Goal: Information Seeking & Learning: Find specific fact

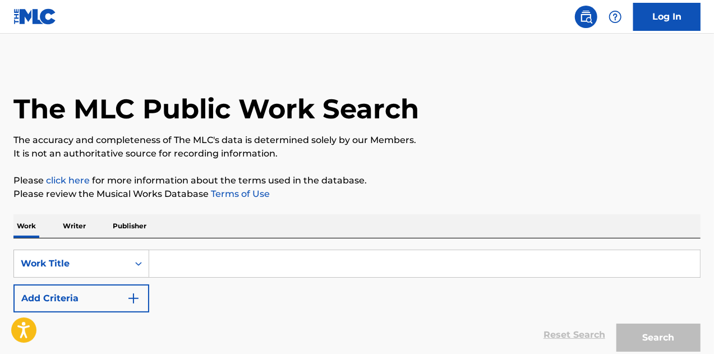
click at [181, 269] on input "Search Form" at bounding box center [424, 263] width 551 height 27
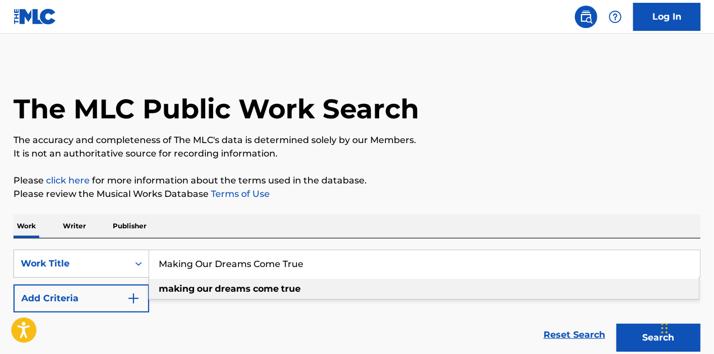
click at [165, 280] on div "making our dreams come true" at bounding box center [424, 289] width 550 height 20
type input "making our dreams come true"
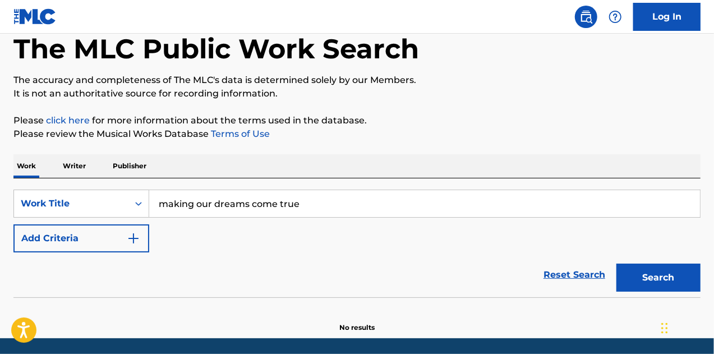
scroll to position [98, 0]
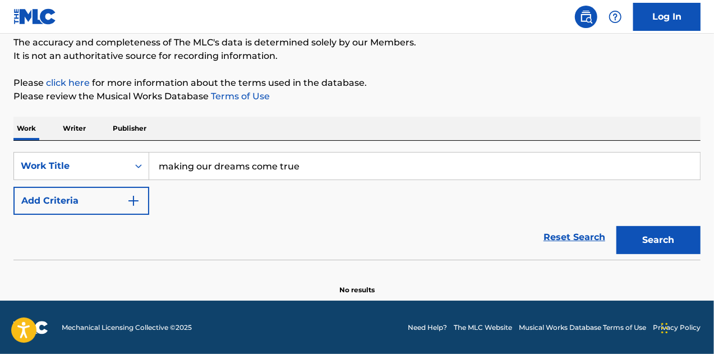
click at [130, 197] on img "Search Form" at bounding box center [133, 200] width 13 height 13
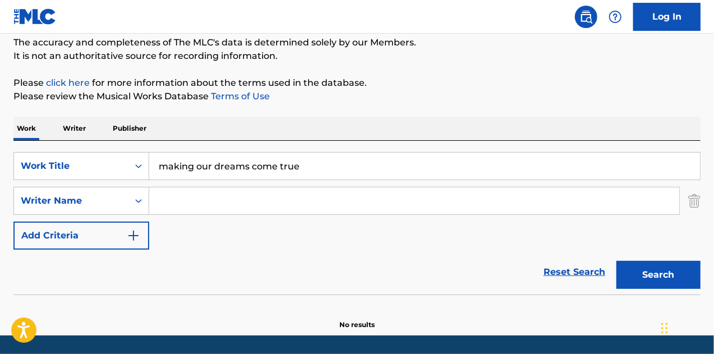
click at [186, 199] on input "Search Form" at bounding box center [414, 200] width 530 height 27
paste input "[PERSON_NAME]"
type input "[PERSON_NAME]"
click at [676, 276] on button "Search" at bounding box center [658, 275] width 84 height 28
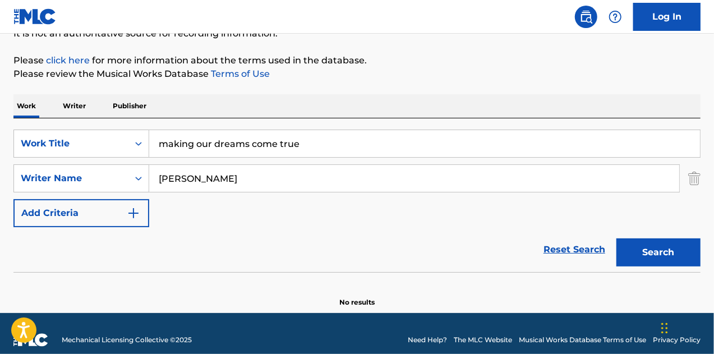
scroll to position [132, 0]
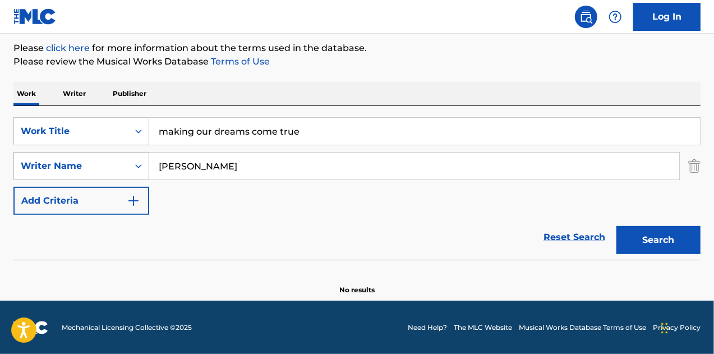
drag, startPoint x: 228, startPoint y: 168, endPoint x: 145, endPoint y: 163, distance: 82.6
click at [145, 163] on div "SearchWithCriteriaa2727095-39f6-4d24-ab0c-23d13c6706ee Writer Name [PERSON_NAME]" at bounding box center [356, 166] width 687 height 28
click at [645, 229] on button "Search" at bounding box center [658, 240] width 84 height 28
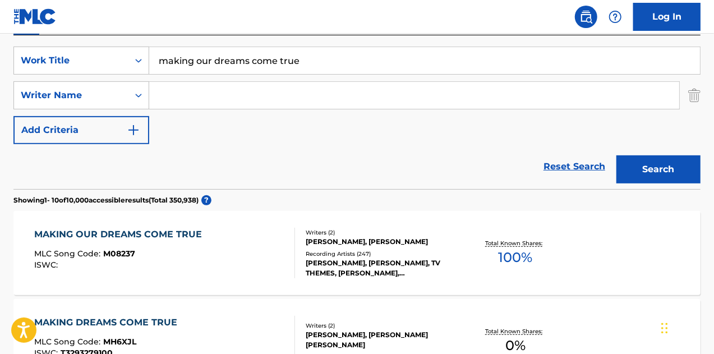
scroll to position [245, 0]
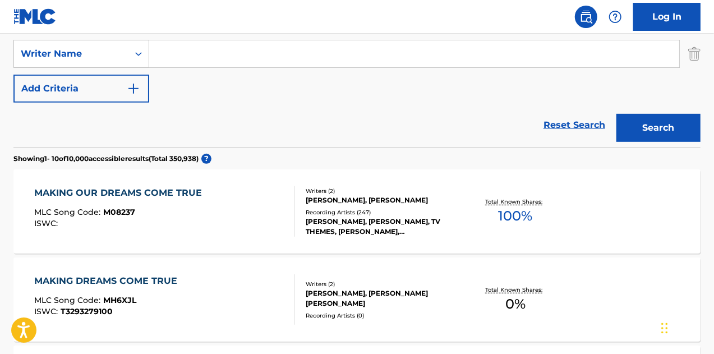
click at [352, 217] on div "[PERSON_NAME], [PERSON_NAME], TV THEMES, [PERSON_NAME], [PERSON_NAME]" at bounding box center [382, 226] width 153 height 20
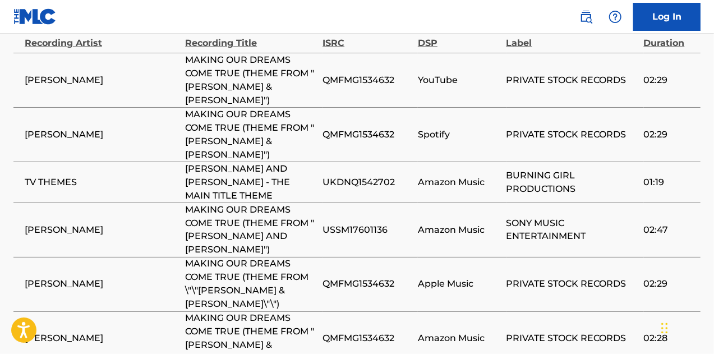
scroll to position [819, 0]
